Goal: Information Seeking & Learning: Compare options

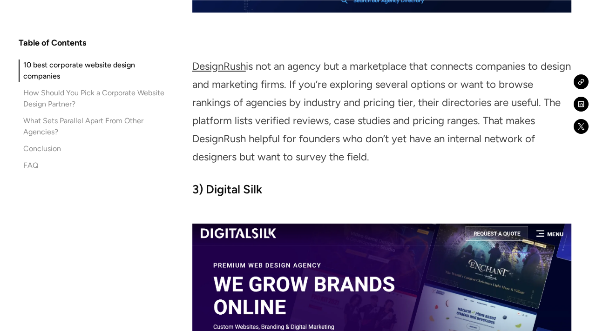
scroll to position [1826, 0]
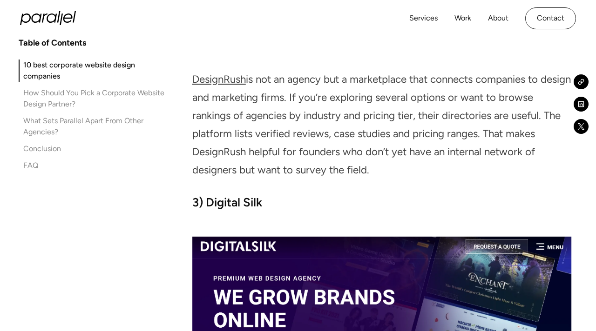
click at [230, 77] on link "DesignRush" at bounding box center [219, 79] width 54 height 13
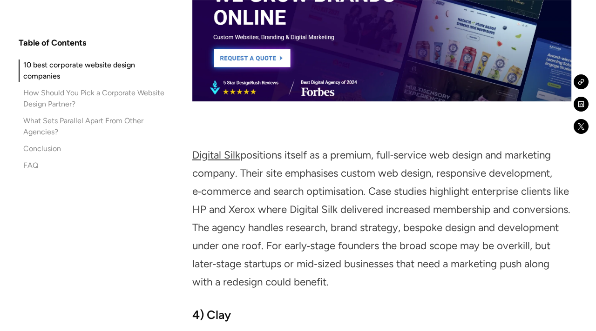
scroll to position [2152, 0]
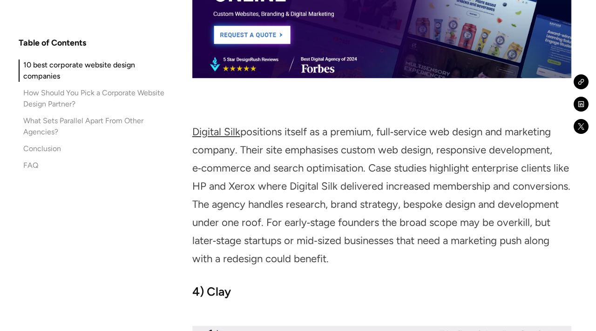
click at [219, 133] on link "Digital Silk" at bounding box center [216, 132] width 48 height 13
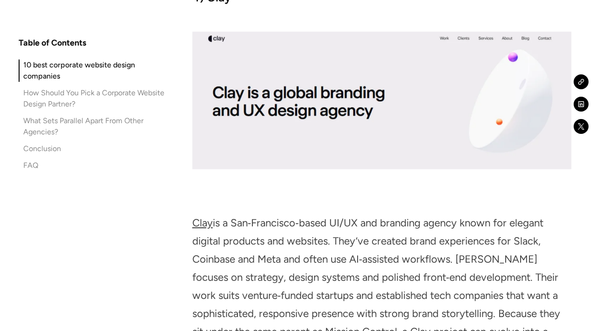
scroll to position [2450, 0]
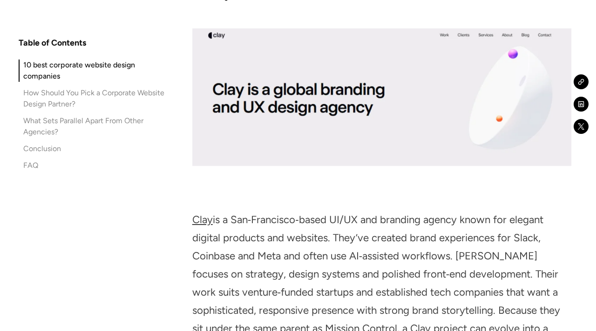
click at [203, 221] on link "Clay" at bounding box center [202, 220] width 20 height 13
click at [207, 219] on link "Clay" at bounding box center [202, 220] width 20 height 13
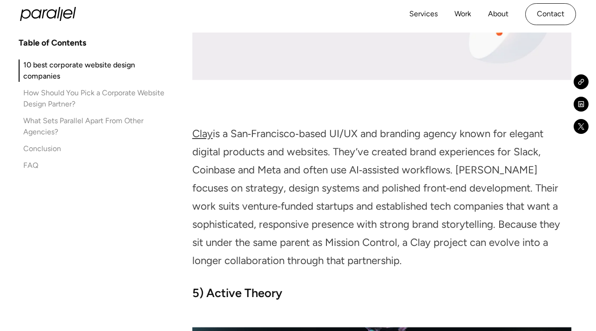
scroll to position [2535, 0]
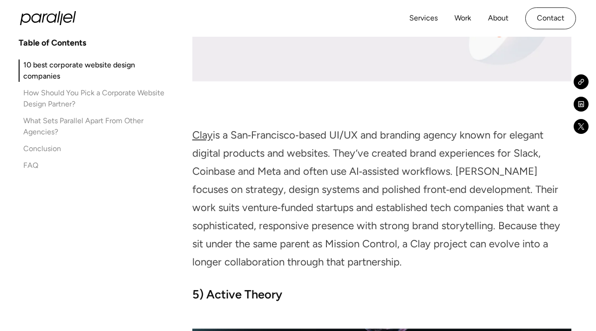
click at [203, 137] on link "Clay" at bounding box center [202, 135] width 20 height 13
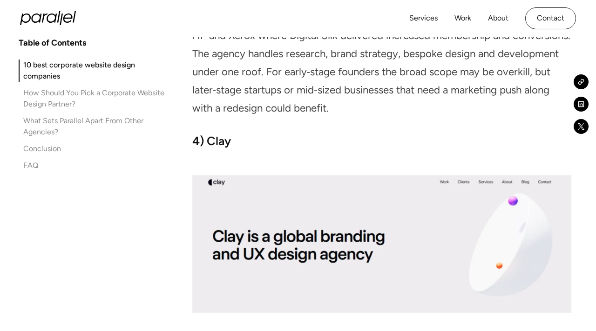
scroll to position [2302, 0]
